Goal: Task Accomplishment & Management: Manage account settings

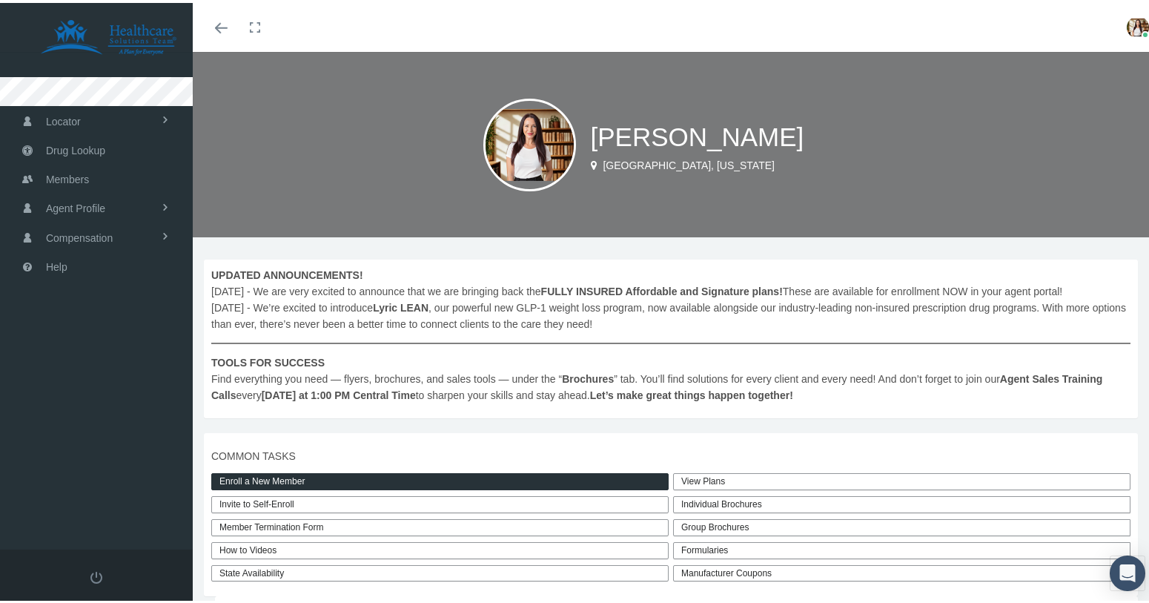
click at [1127, 24] on img at bounding box center [1138, 24] width 22 height 22
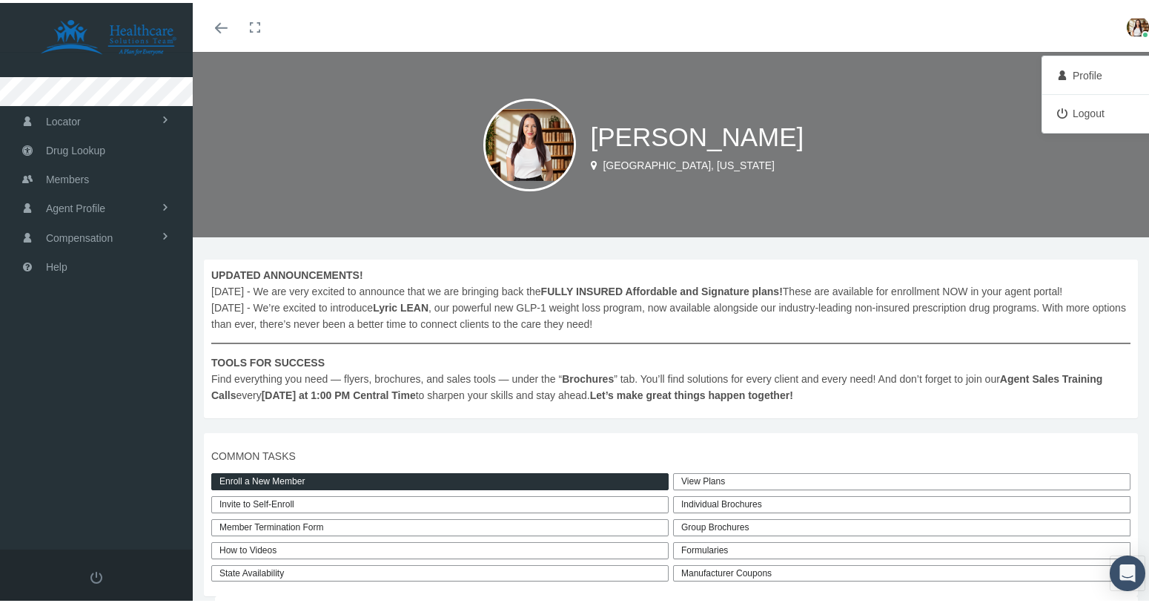
click at [844, 113] on div "Stevie Hopkins Orlando, Florida" at bounding box center [676, 141] width 967 height 185
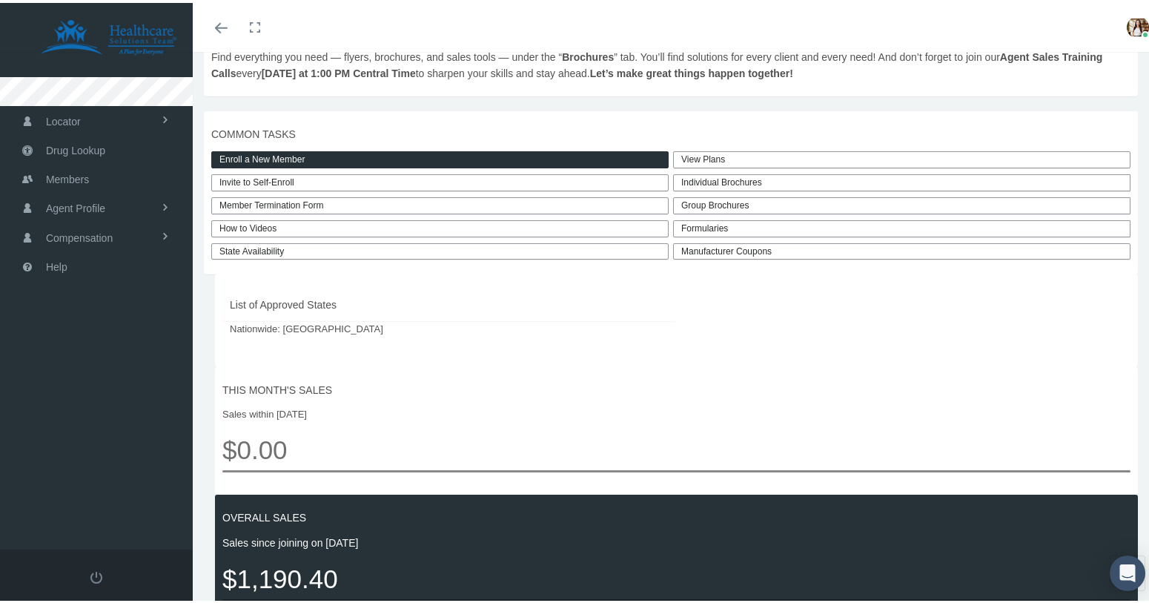
scroll to position [431, 0]
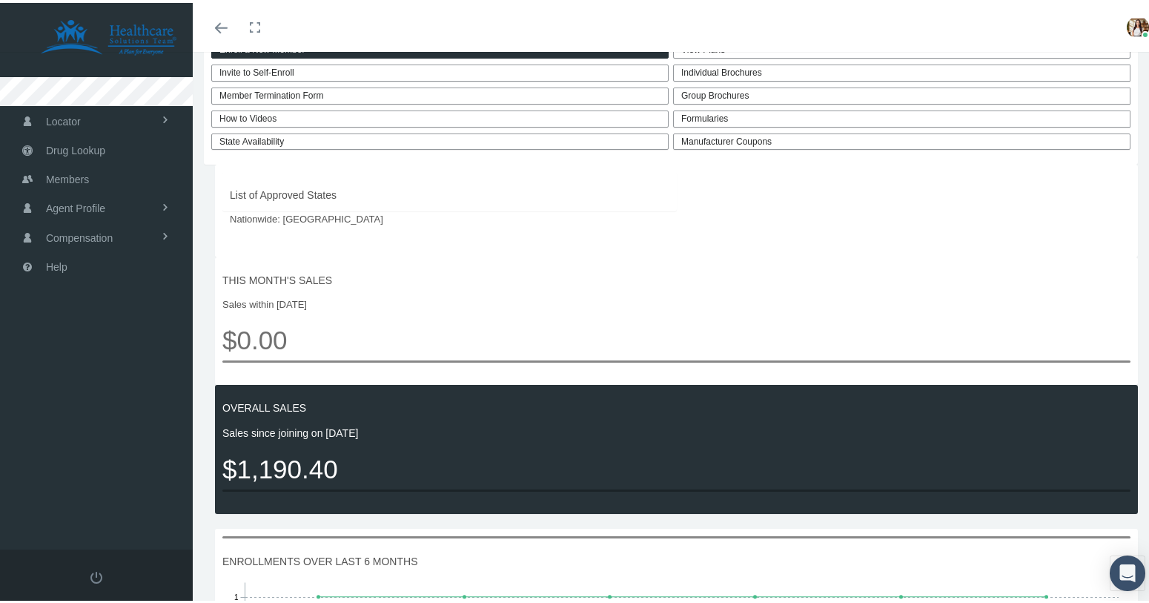
click at [312, 193] on span "List of Approved States" at bounding box center [450, 192] width 440 height 16
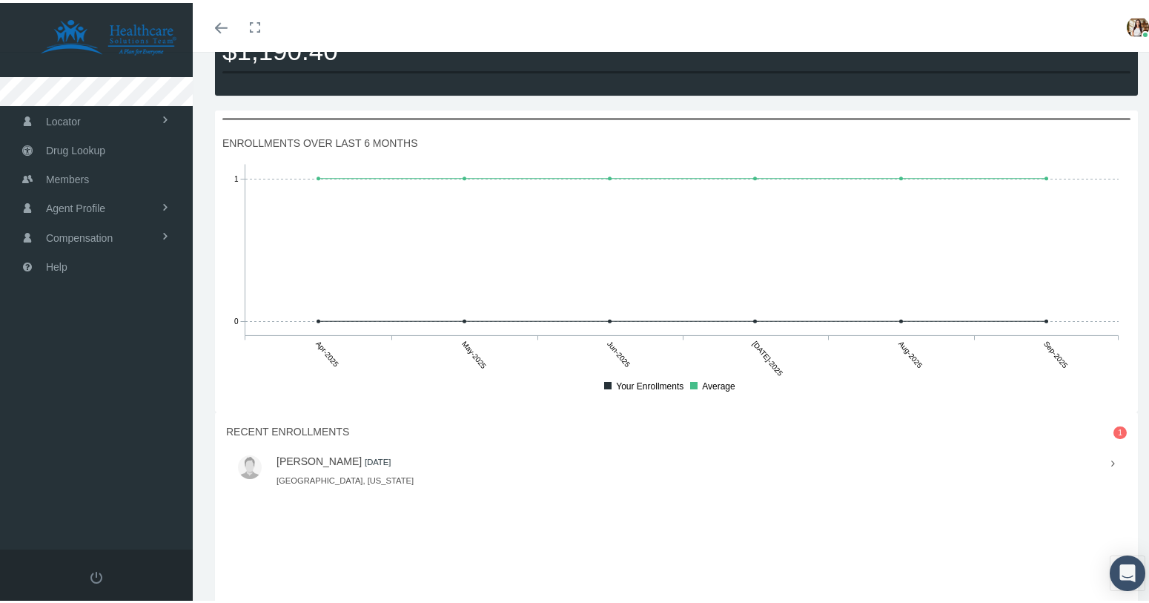
scroll to position [1046, 0]
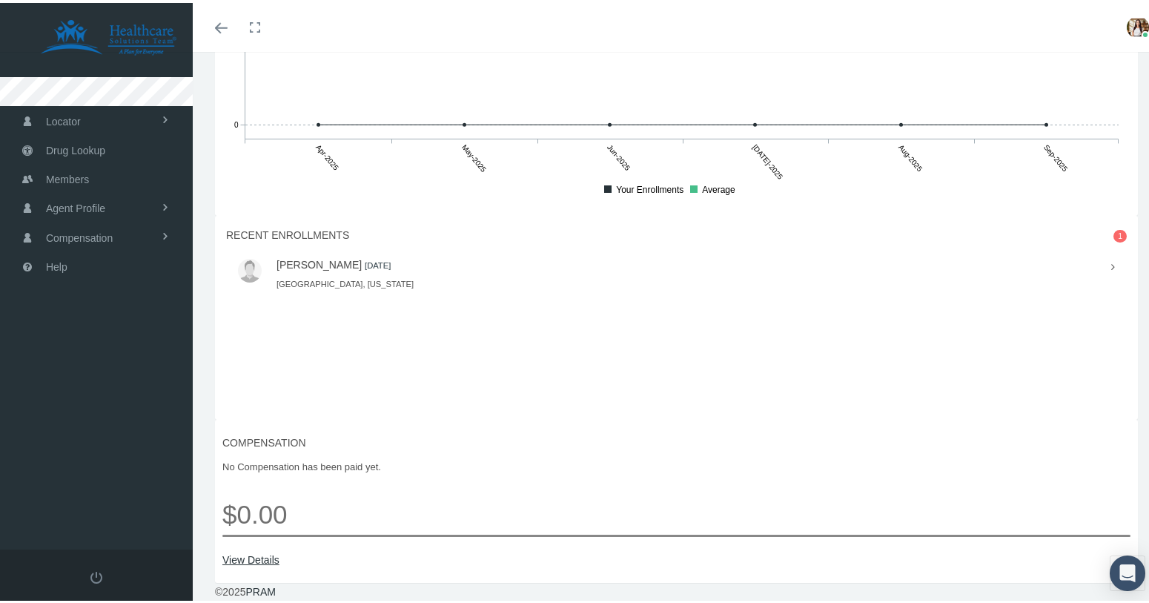
click at [1131, 22] on img at bounding box center [1138, 24] width 22 height 22
click at [1088, 76] on link "Profile" at bounding box center [1101, 73] width 110 height 28
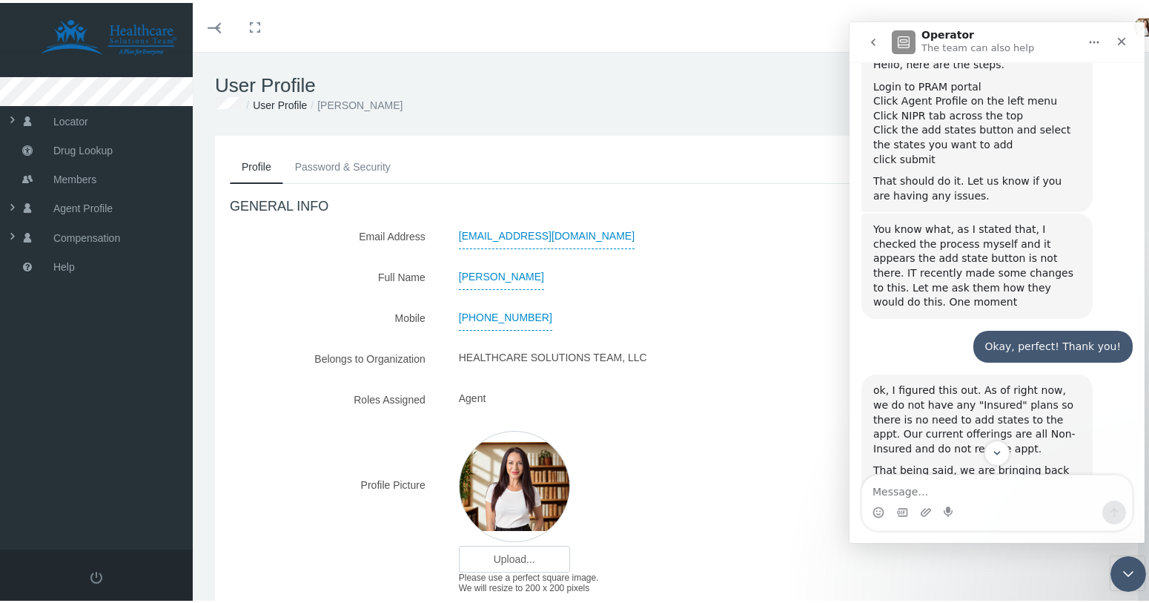
scroll to position [418, 0]
click at [677, 110] on ol "User Profile Stevie Hopkins" at bounding box center [676, 102] width 923 height 16
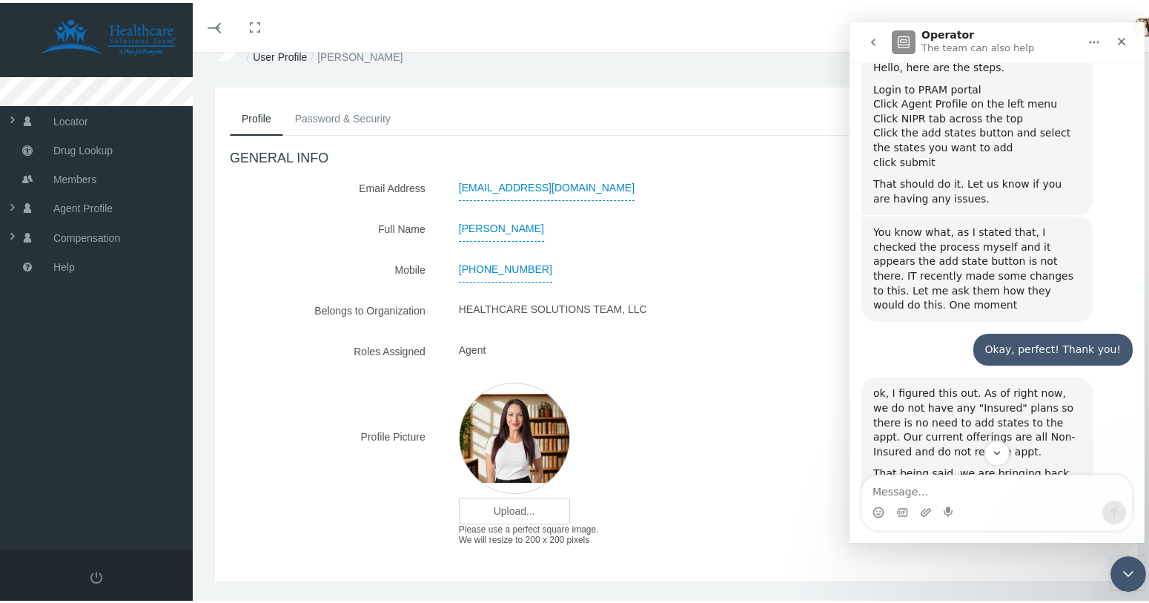
scroll to position [0, 0]
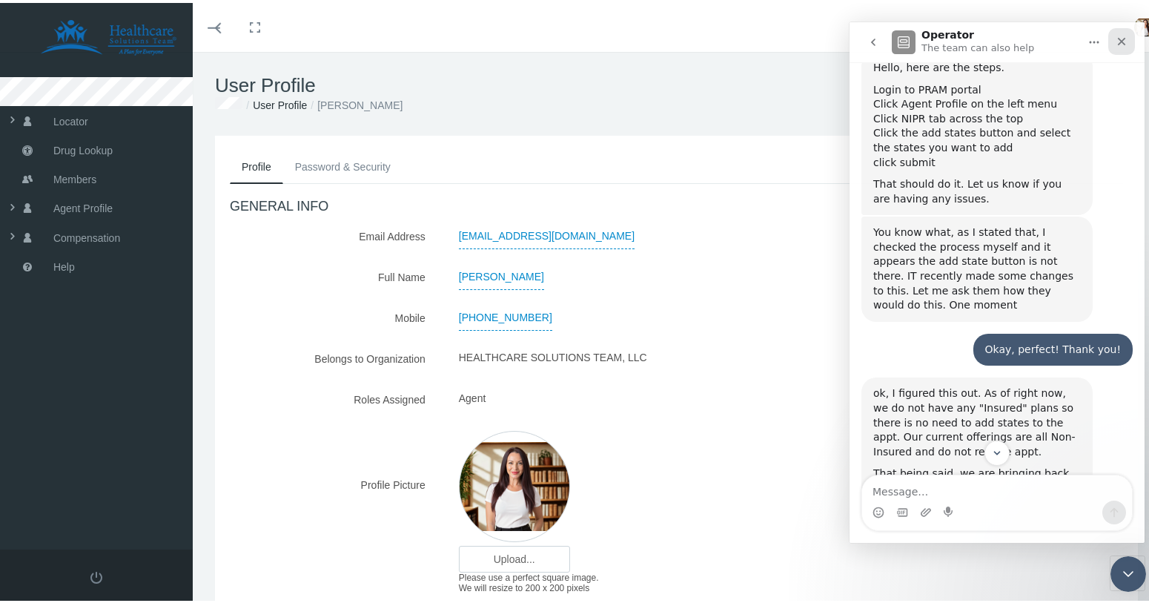
click at [1129, 40] on div "Close" at bounding box center [1121, 40] width 27 height 27
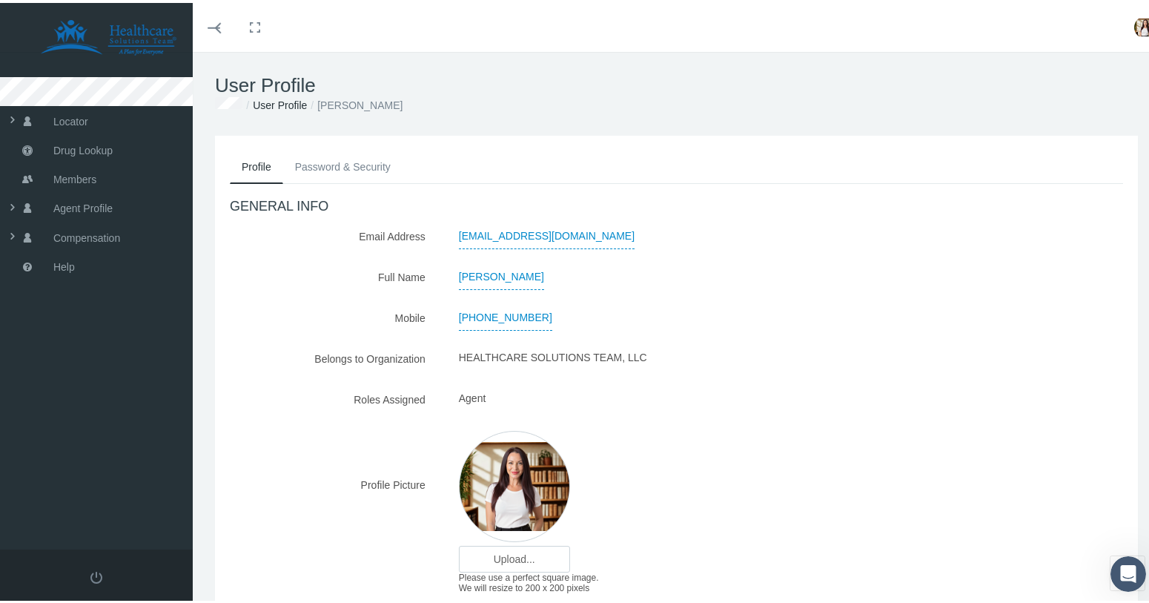
scroll to position [812, 0]
click at [686, 113] on div "User Profile User Profile Stevie Hopkins" at bounding box center [676, 91] width 967 height 84
click at [15, 202] on span at bounding box center [88, 205] width 163 height 28
click at [56, 236] on span "View" at bounding box center [61, 237] width 22 height 25
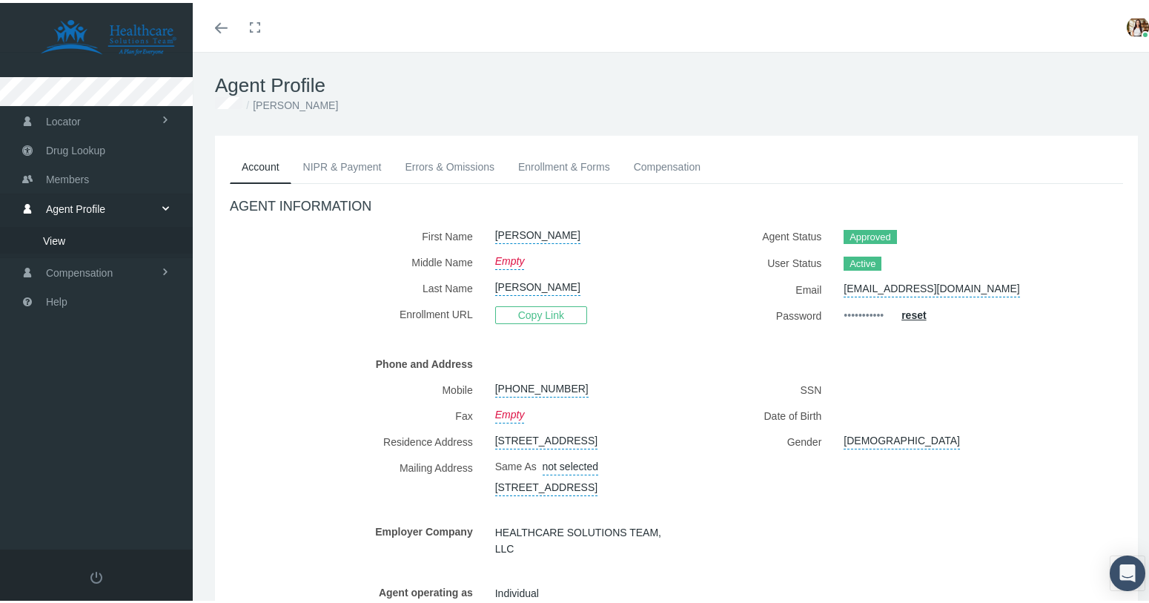
click at [332, 168] on link "NIPR & Payment" at bounding box center [342, 164] width 102 height 33
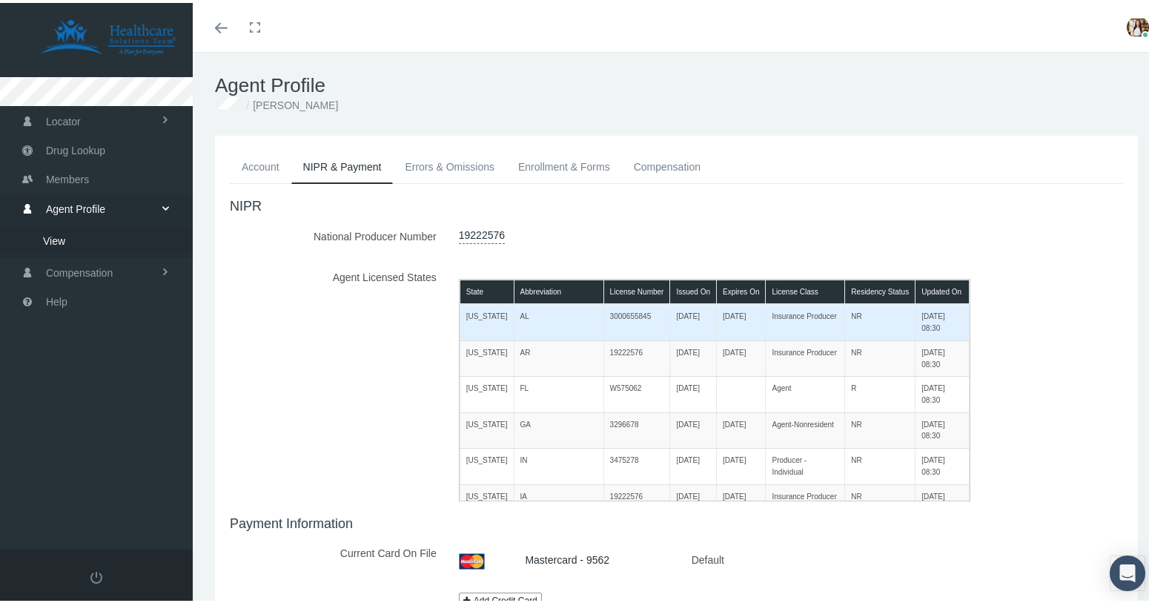
click at [670, 323] on td "[DATE]" at bounding box center [693, 319] width 47 height 36
click at [670, 322] on td "[DATE]" at bounding box center [693, 319] width 47 height 36
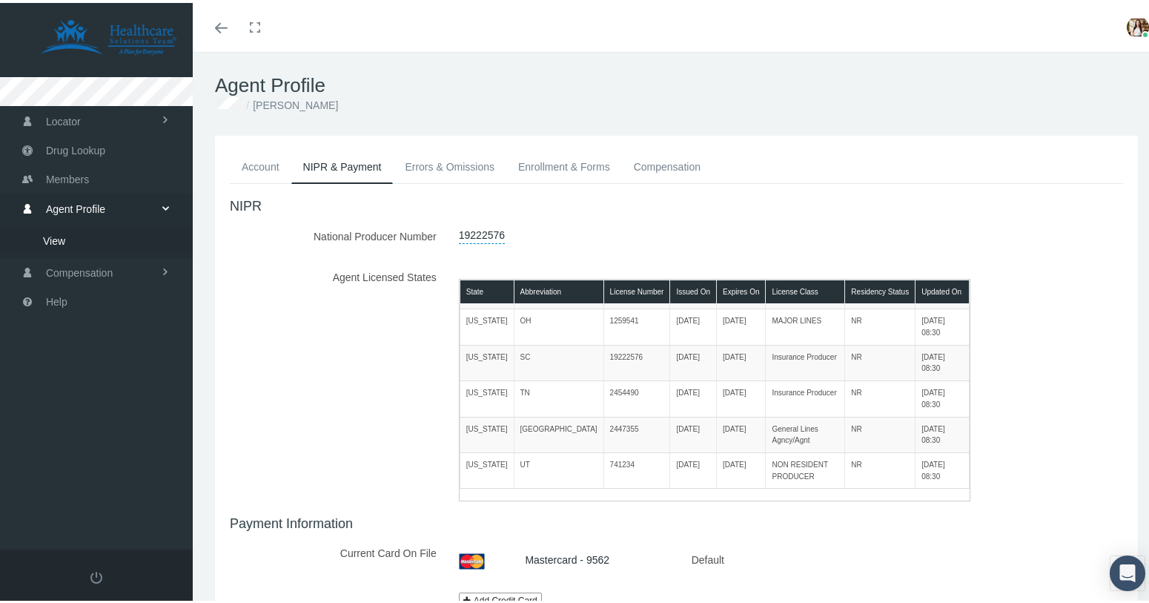
click at [471, 229] on link "19222576" at bounding box center [482, 230] width 46 height 21
click at [612, 230] on button "submit" at bounding box center [626, 232] width 28 height 24
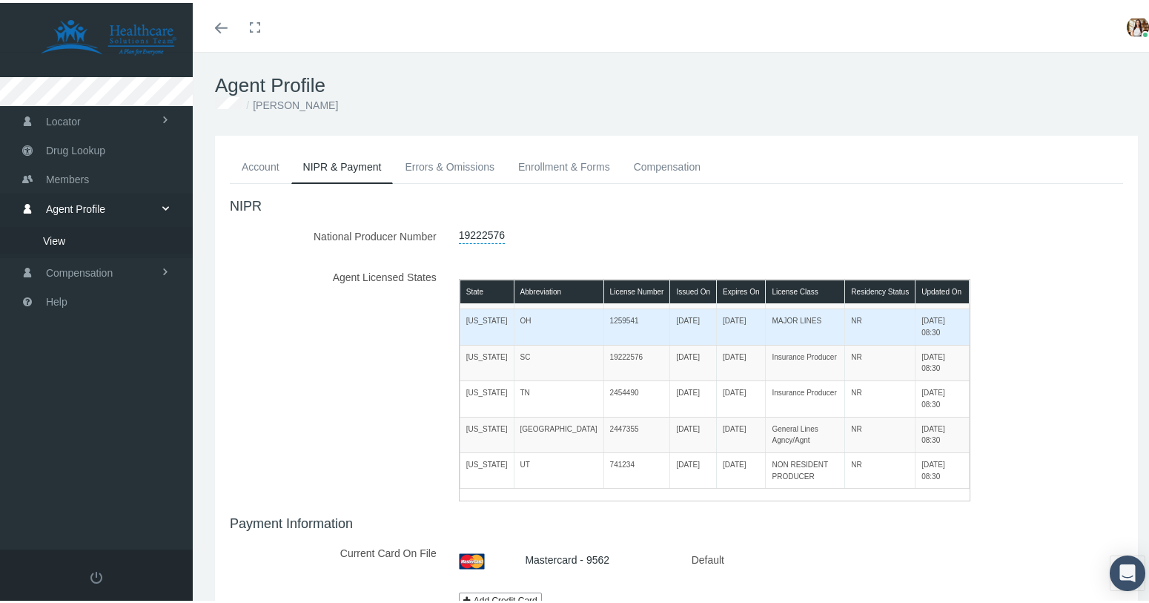
click at [469, 316] on td "[US_STATE]" at bounding box center [487, 324] width 54 height 36
click at [468, 317] on td "[US_STATE]" at bounding box center [487, 324] width 54 height 36
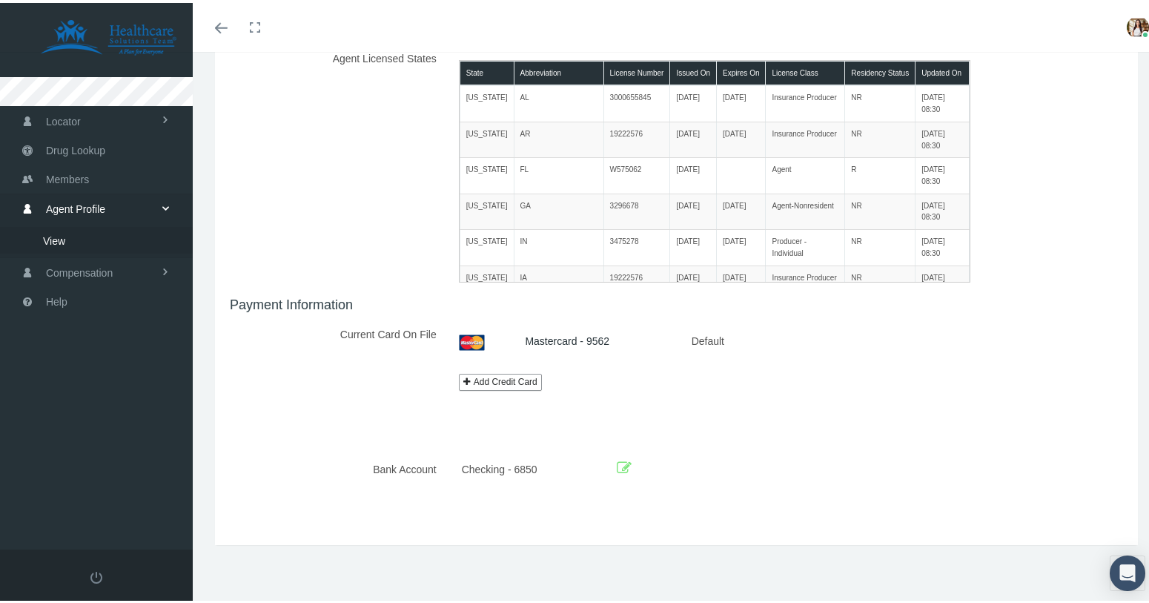
click at [1008, 170] on div "Agent Licensed States State Abbreviation License Number Issued On Expires On Li…" at bounding box center [677, 160] width 916 height 237
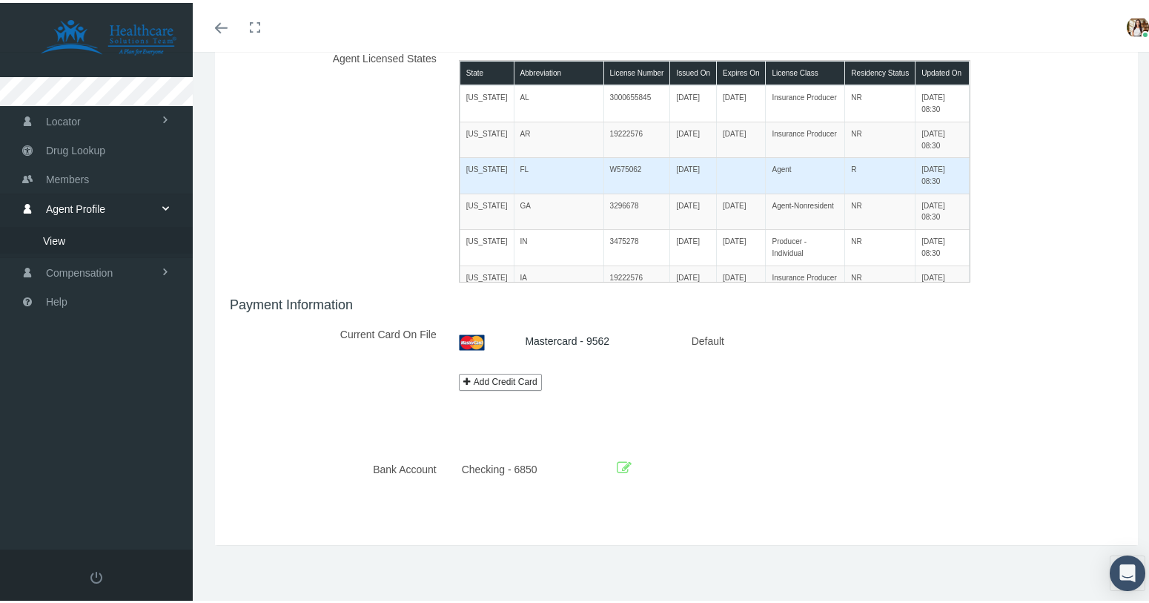
click at [796, 163] on td "Agent" at bounding box center [805, 173] width 79 height 36
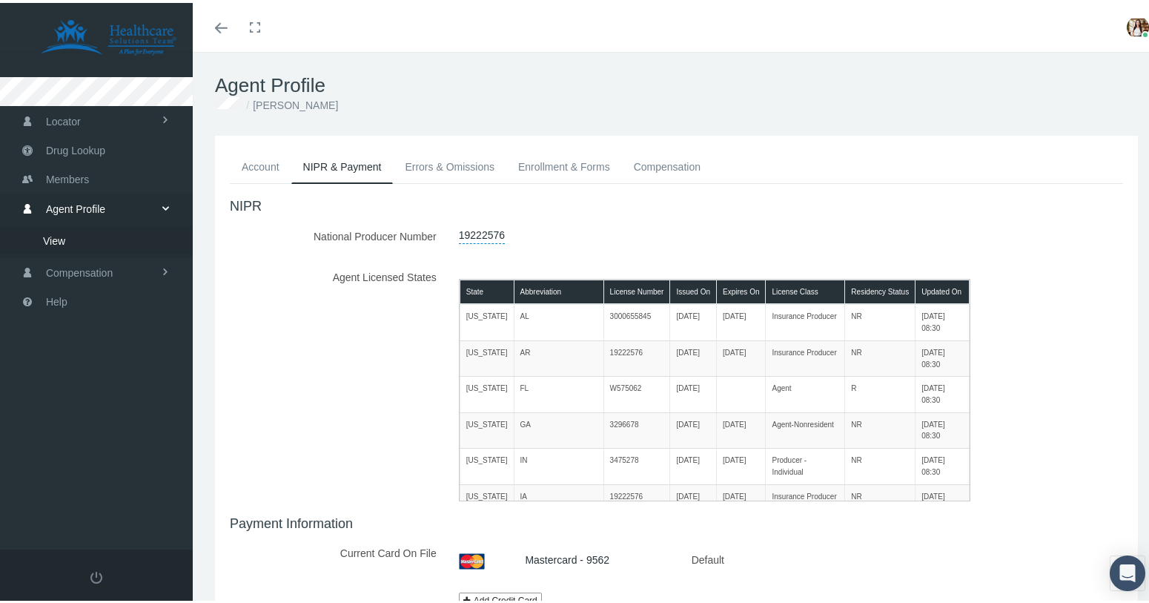
click at [449, 164] on link "Errors & Omissions" at bounding box center [449, 164] width 113 height 33
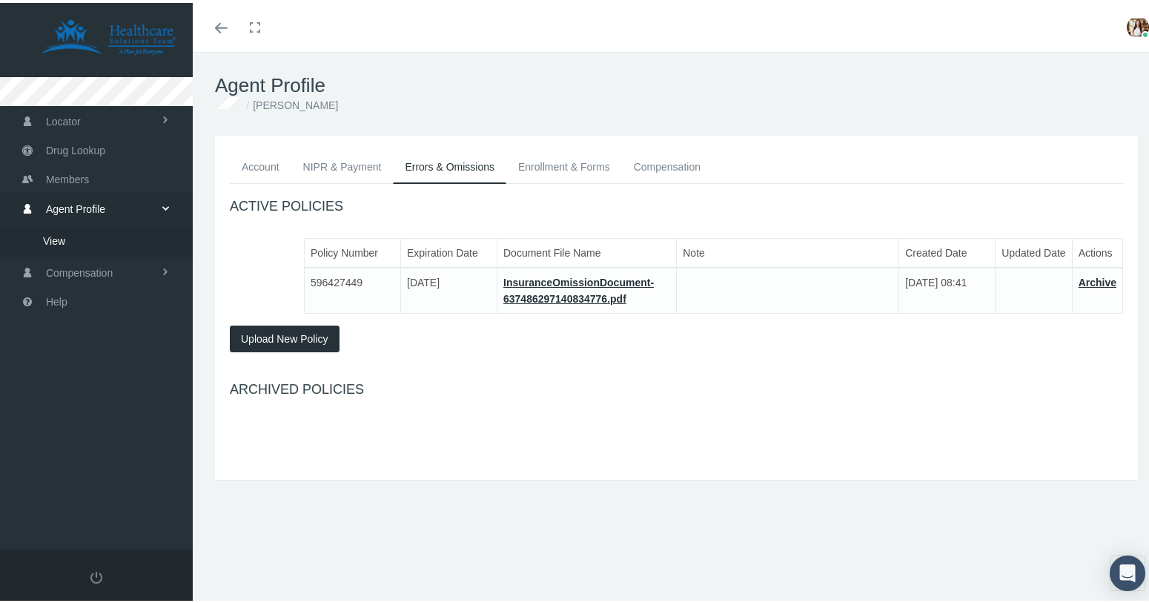
click at [541, 159] on link "Enrollment & Forms" at bounding box center [564, 164] width 116 height 33
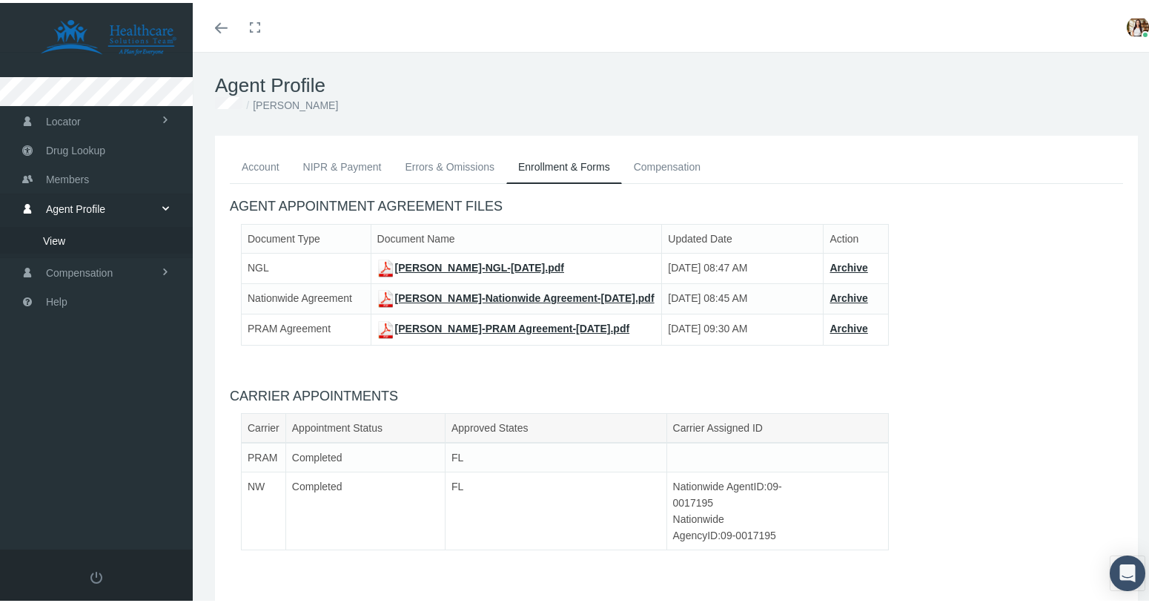
click at [651, 150] on link "Compensation" at bounding box center [667, 164] width 90 height 33
